Goal: Transaction & Acquisition: Register for event/course

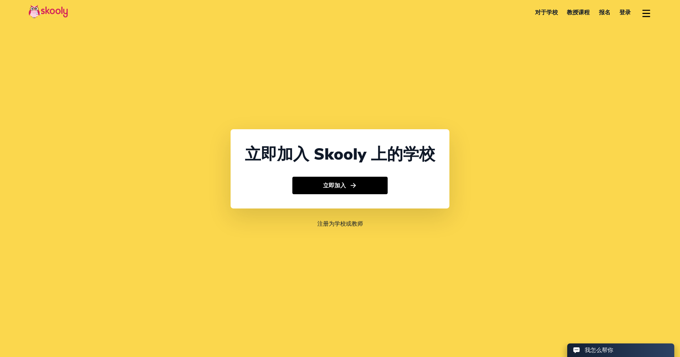
select select "852"
select select "Hong Kong"
select select "Asia/Hong_Kong"
click at [605, 14] on link "报名" at bounding box center [605, 12] width 21 height 11
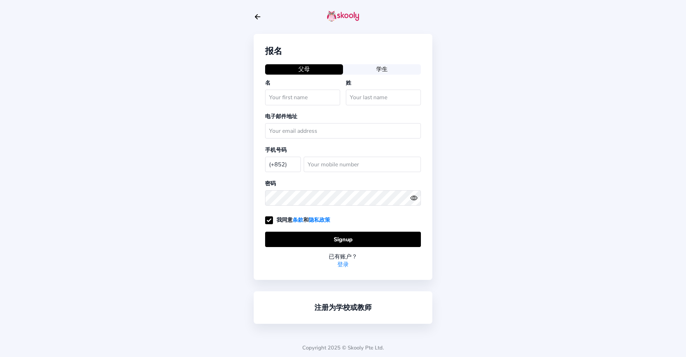
select select "HK"
